Goal: Check status: Check status

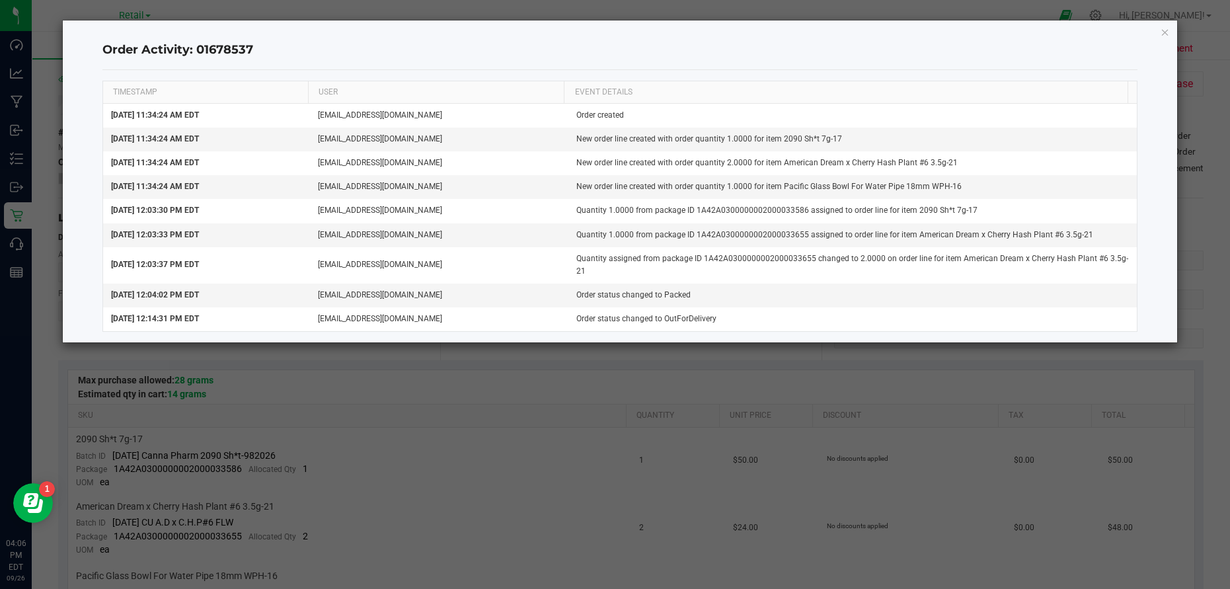
click at [480, 395] on ngb-modal-window "Order Activity: 01678537 TIMESTAMP USER EVENT DETAILS [DATE] 11:34:24 AM EDT [E…" at bounding box center [620, 294] width 1240 height 589
click at [1163, 32] on icon "button" at bounding box center [1165, 32] width 9 height 16
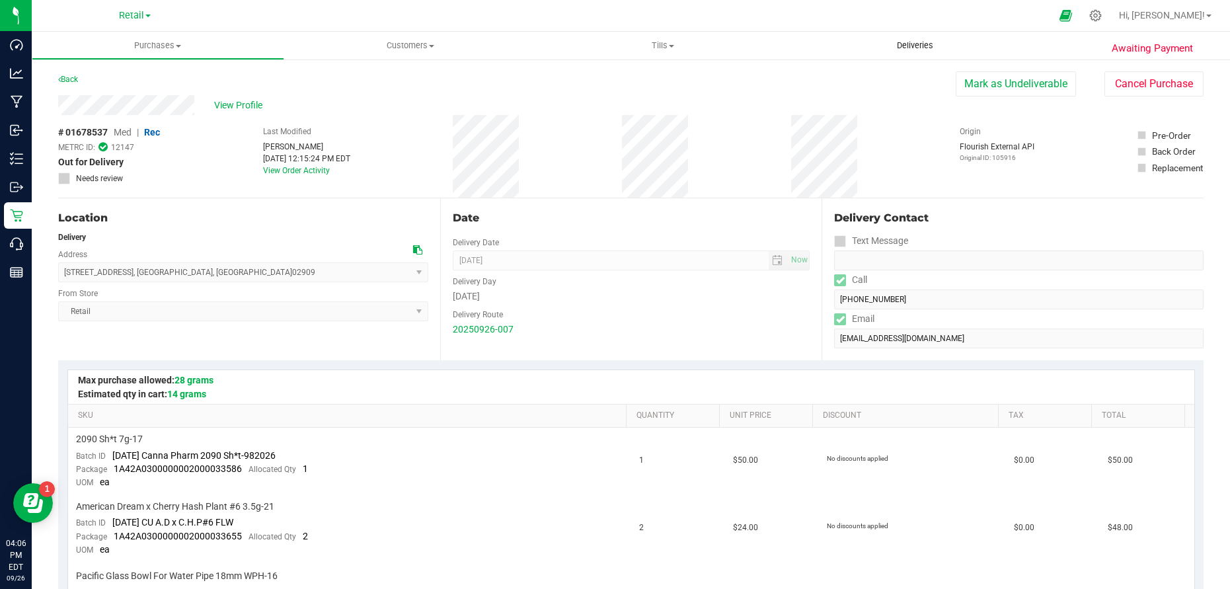
click at [919, 45] on span "Deliveries" at bounding box center [915, 46] width 72 height 12
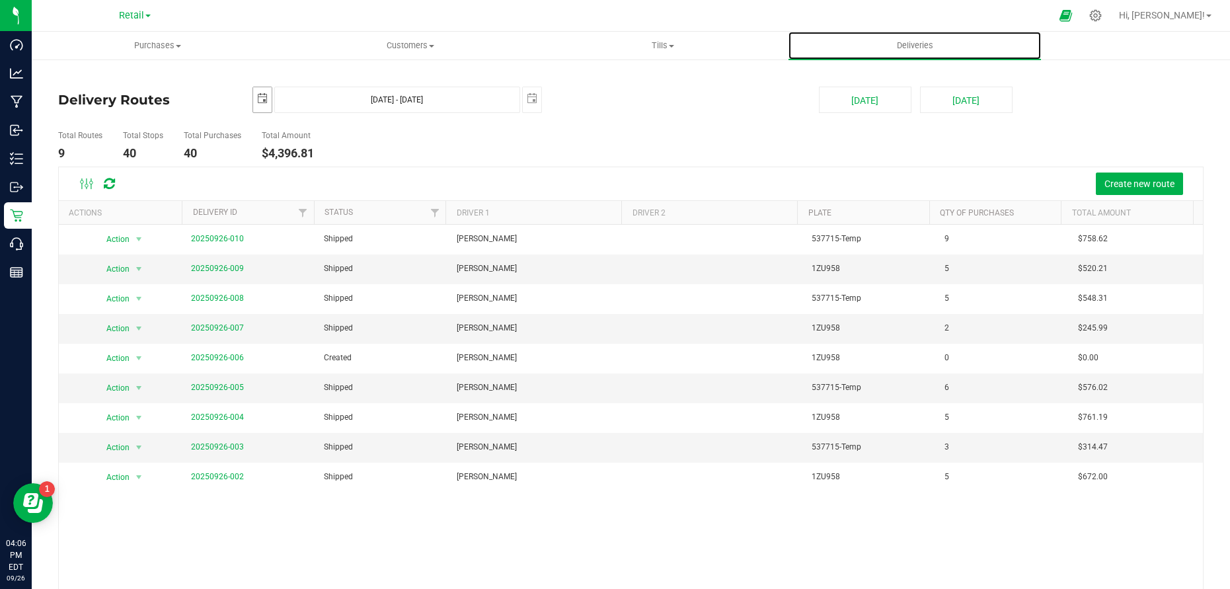
click at [263, 101] on span "select" at bounding box center [262, 98] width 11 height 11
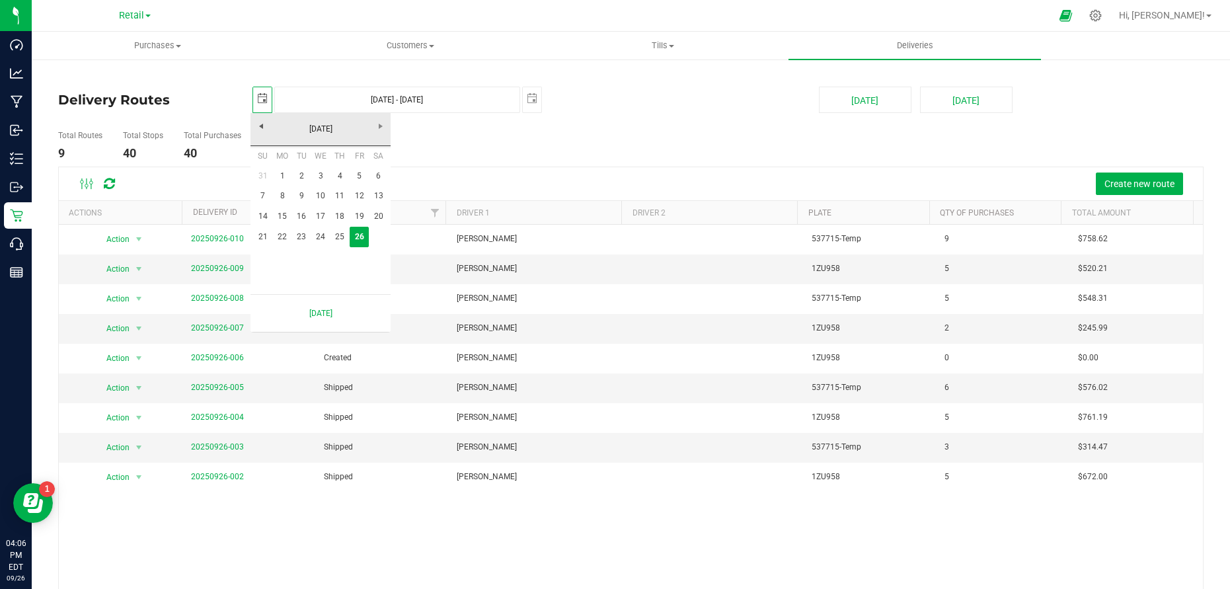
scroll to position [0, 33]
click at [339, 237] on link "25" at bounding box center [339, 237] width 19 height 20
type input "[DATE]"
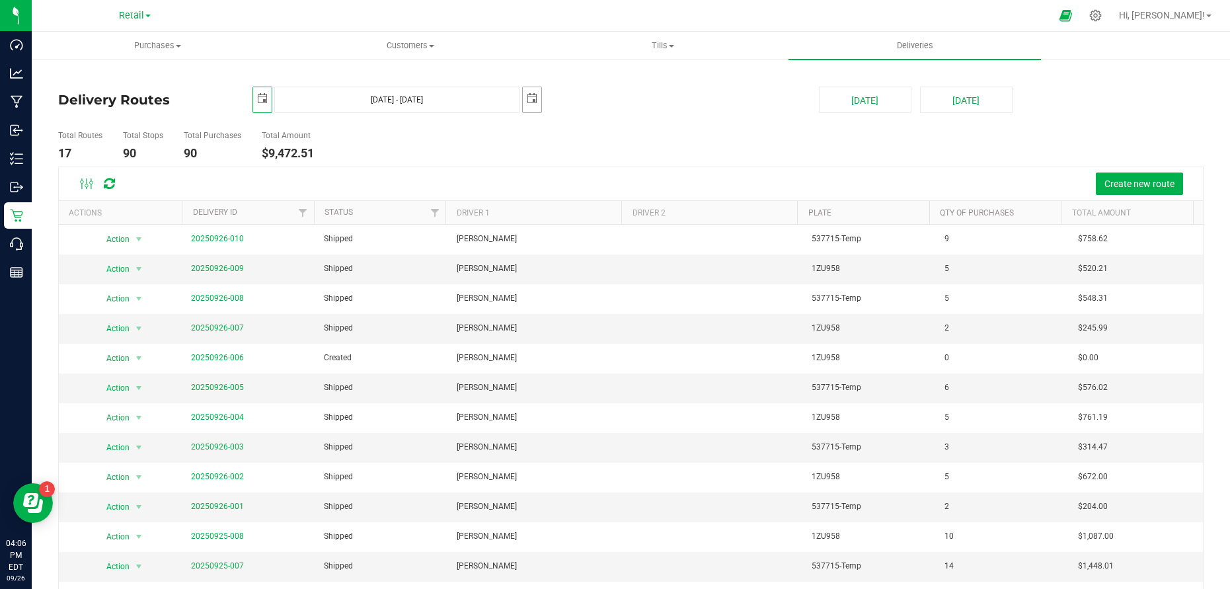
click at [534, 98] on span "select" at bounding box center [532, 98] width 11 height 11
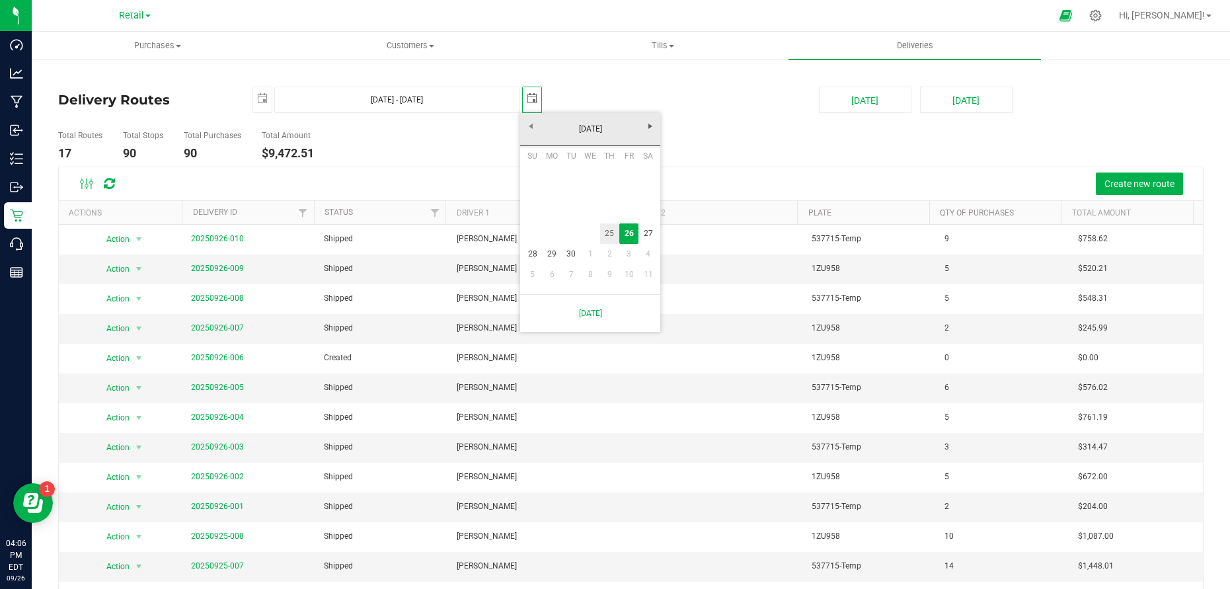
click at [611, 236] on link "25" at bounding box center [609, 233] width 19 height 20
type input "[DATE] - [DATE]"
type input "[DATE]"
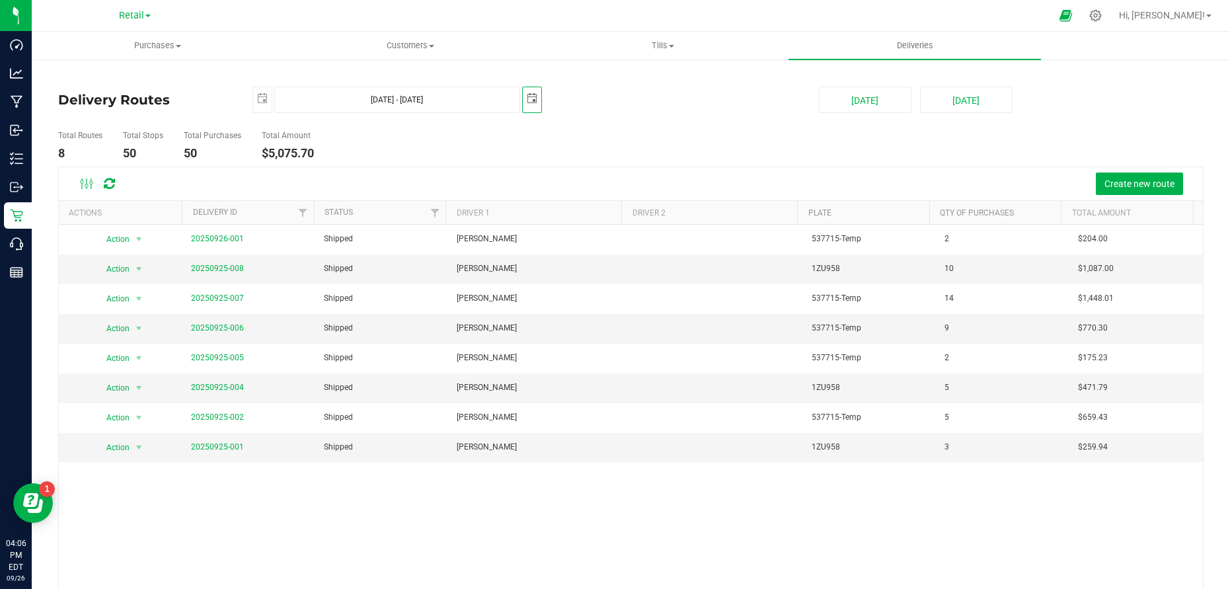
click at [790, 130] on ul "Total Routes 8 Total Stops 50 Total Purchases 50 Total Amount $5,075.70" at bounding box center [435, 146] width 760 height 42
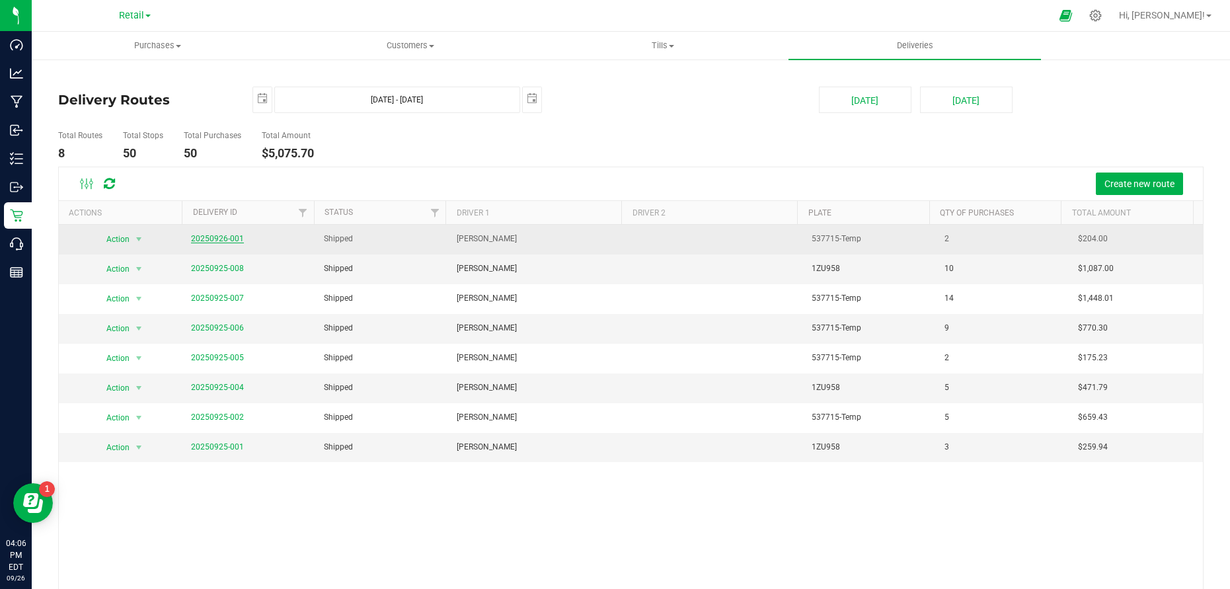
click at [221, 235] on link "20250926-001" at bounding box center [217, 238] width 53 height 9
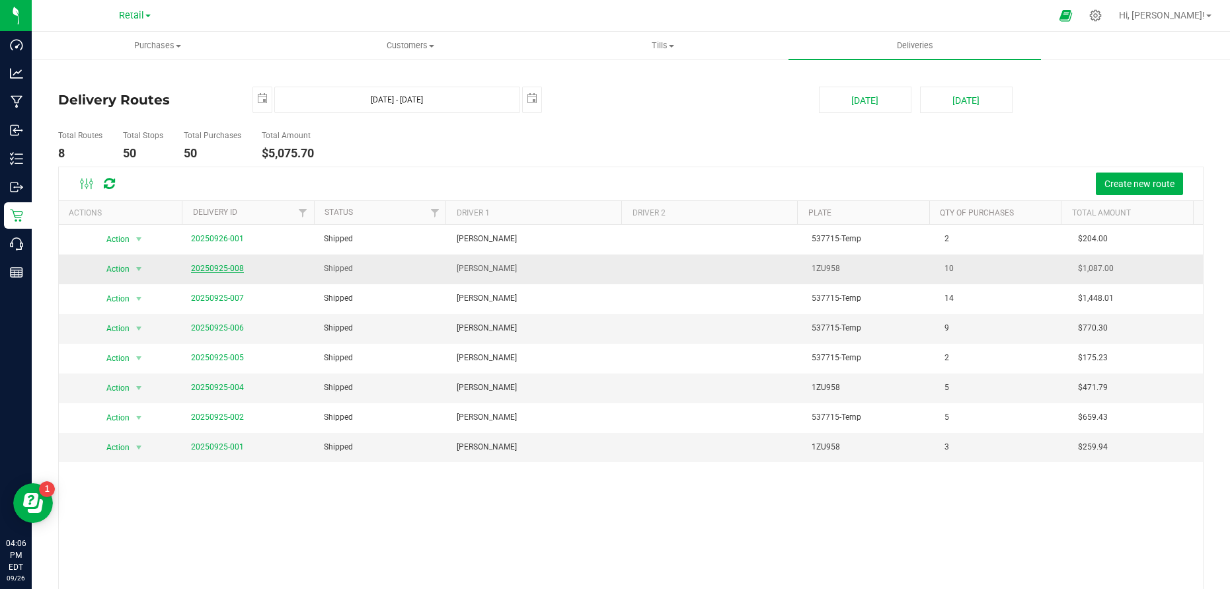
click at [231, 265] on link "20250925-008" at bounding box center [217, 268] width 53 height 9
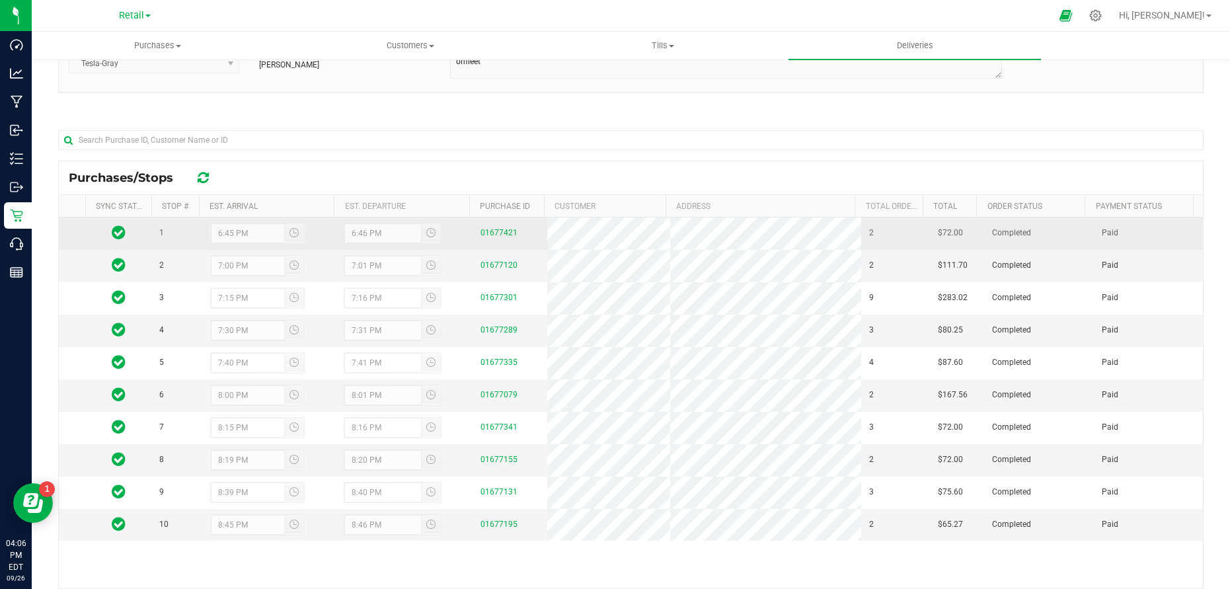
scroll to position [198, 0]
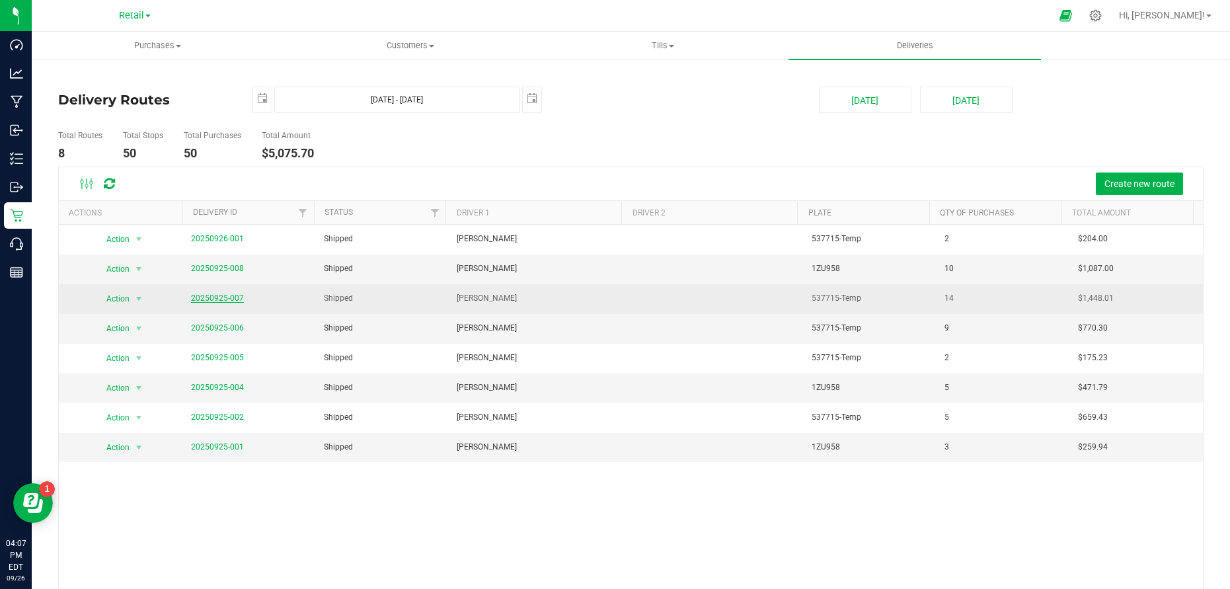
click at [215, 295] on link "20250925-007" at bounding box center [217, 297] width 53 height 9
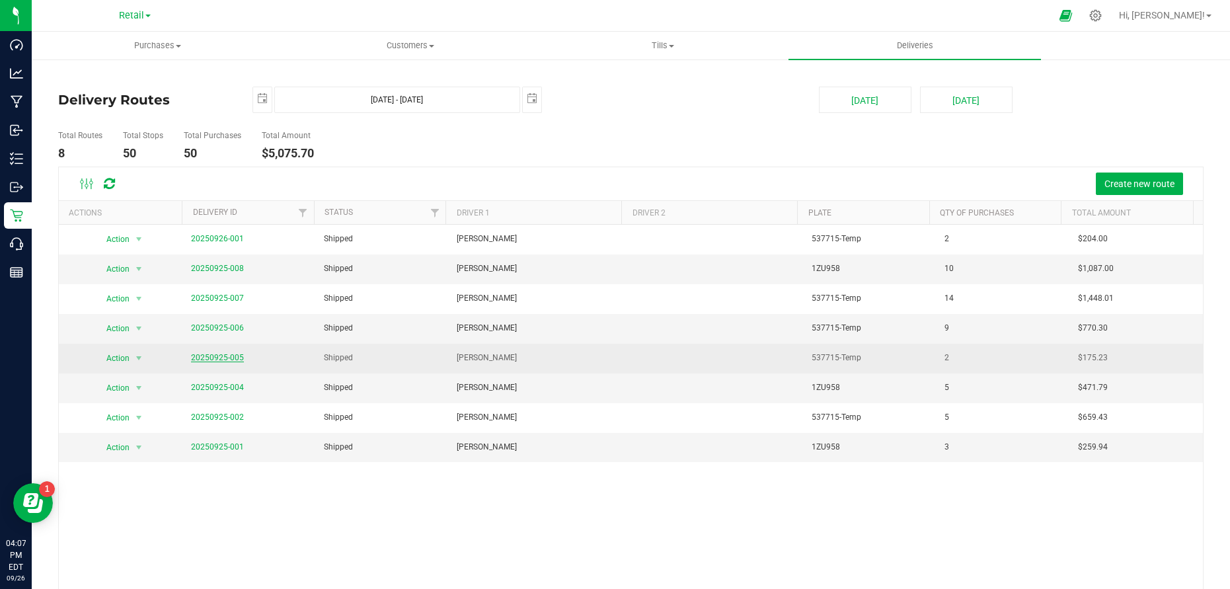
click at [229, 359] on link "20250925-005" at bounding box center [217, 357] width 53 height 9
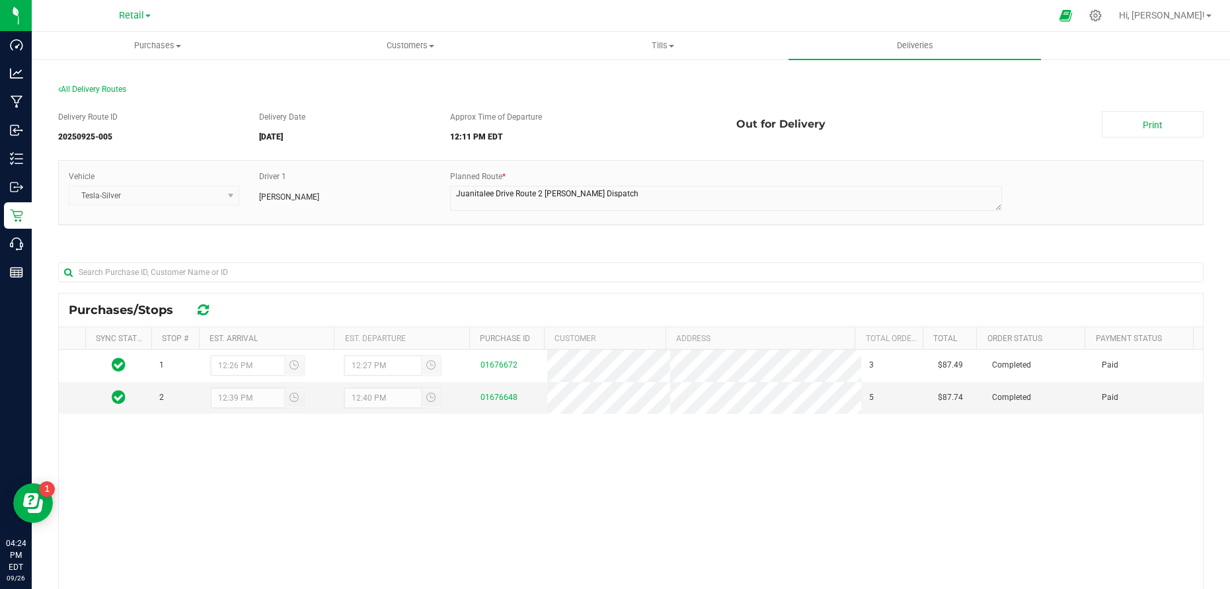
scroll to position [66, 0]
